Goal: Task Accomplishment & Management: Use online tool/utility

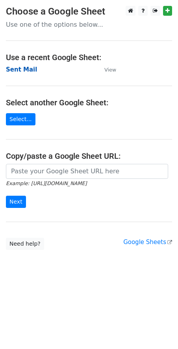
click at [22, 68] on strong "Sent Mail" at bounding box center [21, 69] width 31 height 7
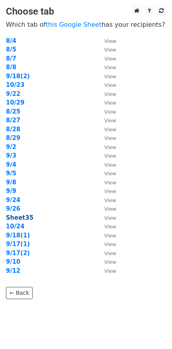
click at [26, 215] on strong "Sheet35" at bounding box center [20, 217] width 28 height 7
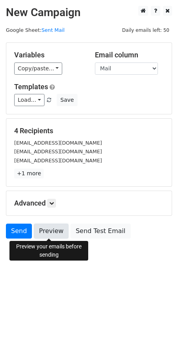
click at [48, 228] on link "Preview" at bounding box center [51, 231] width 35 height 15
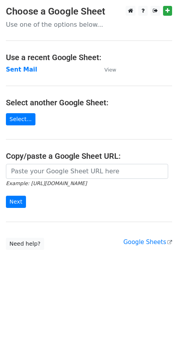
click at [21, 73] on td "Sent Mail" at bounding box center [51, 69] width 90 height 9
click at [21, 70] on strong "Sent Mail" at bounding box center [21, 69] width 31 height 7
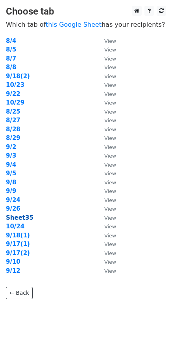
click at [22, 215] on strong "Sheet35" at bounding box center [20, 217] width 28 height 7
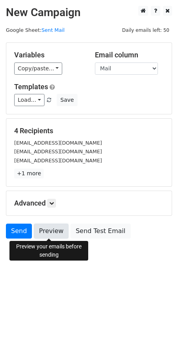
click at [40, 231] on link "Preview" at bounding box center [51, 231] width 35 height 15
click at [45, 224] on link "Preview" at bounding box center [51, 231] width 35 height 15
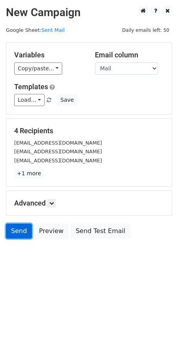
click at [24, 236] on link "Send" at bounding box center [19, 231] width 26 height 15
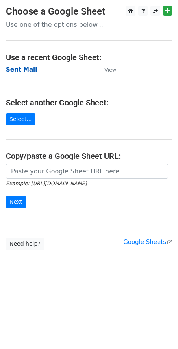
click at [26, 67] on strong "Sent Mail" at bounding box center [21, 69] width 31 height 7
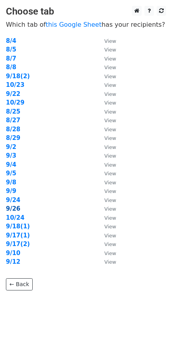
click at [17, 205] on strong "9/26" at bounding box center [13, 208] width 15 height 7
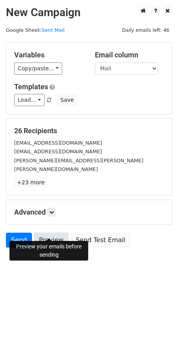
click at [50, 233] on link "Preview" at bounding box center [51, 240] width 35 height 15
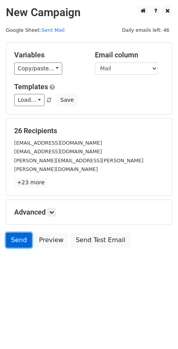
click at [9, 233] on link "Send" at bounding box center [19, 240] width 26 height 15
